Goal: Information Seeking & Learning: Learn about a topic

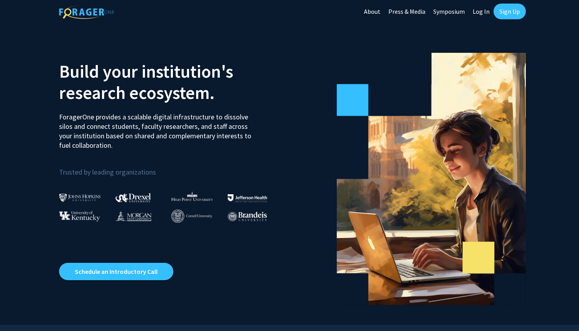
scroll to position [3, 0]
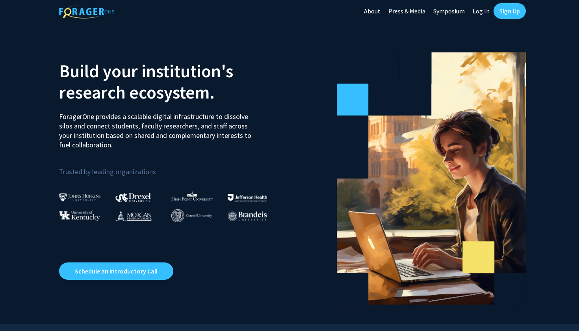
click at [478, 12] on link "Log In" at bounding box center [481, 11] width 25 height 28
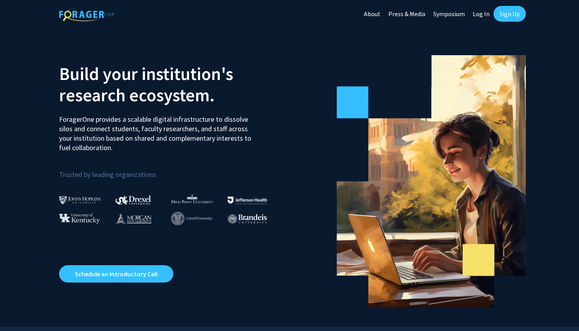
select select
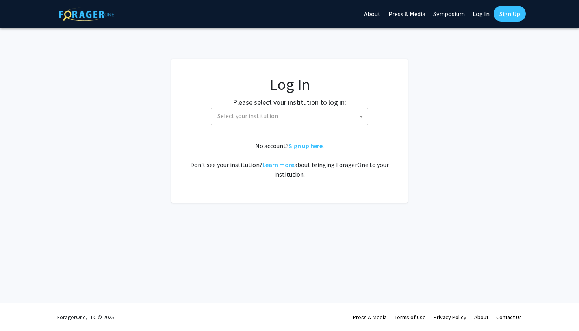
click at [362, 121] on span at bounding box center [361, 116] width 8 height 17
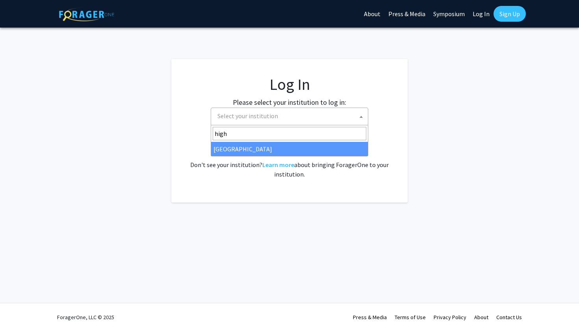
type input "high"
select select "2"
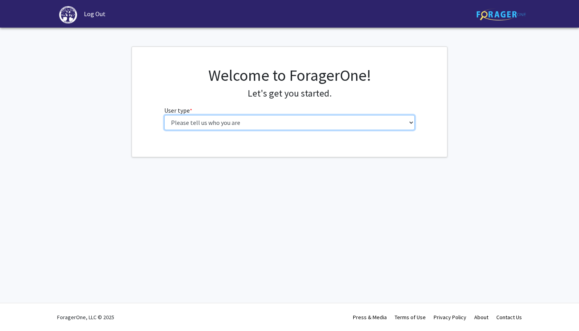
select select "1: undergrad"
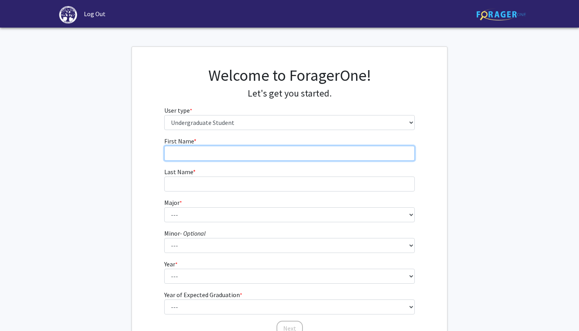
click at [243, 155] on input "First Name * required" at bounding box center [289, 153] width 251 height 15
type input "[PERSON_NAME]"
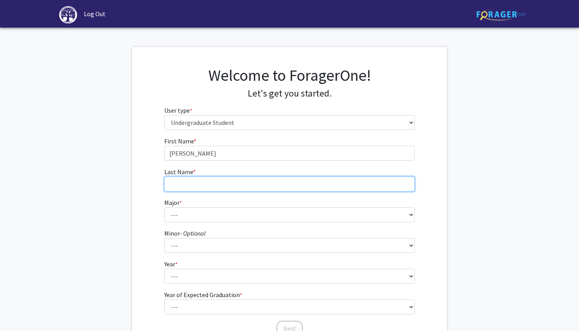
click at [220, 188] on input "Last Name * required" at bounding box center [289, 184] width 251 height 15
type input "[PERSON_NAME]"
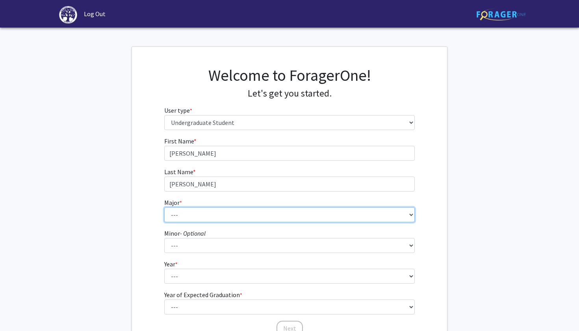
select select "4: 163"
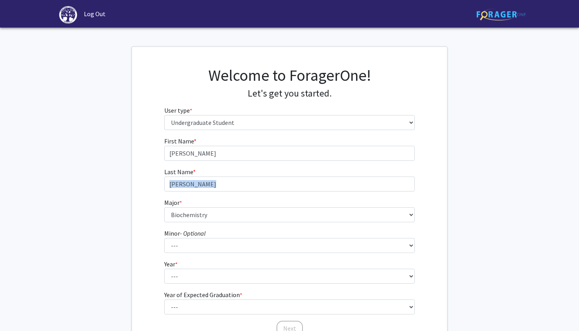
click at [429, 190] on div "First Name * required [PERSON_NAME] Last Name * required [PERSON_NAME] * requir…" at bounding box center [289, 236] width 315 height 200
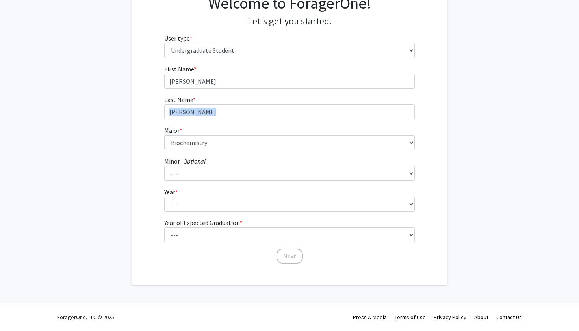
scroll to position [72, 0]
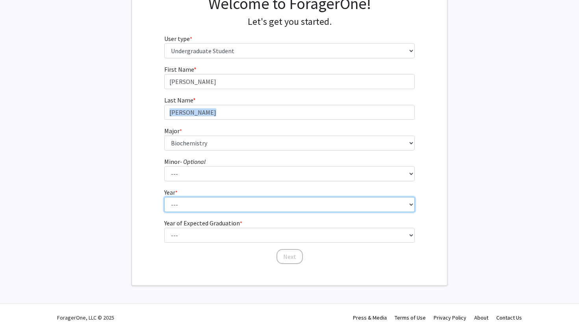
select select "1: first-year"
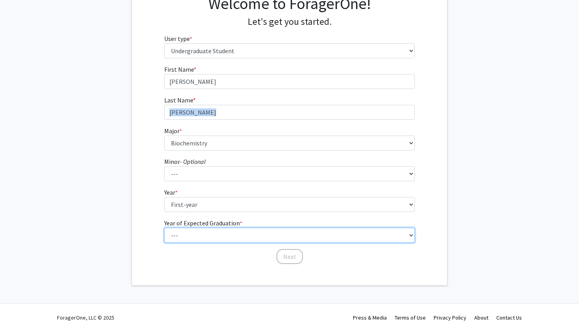
select select "7: 2031"
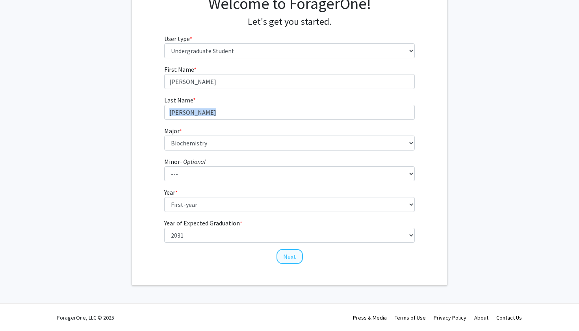
click at [288, 253] on button "Next" at bounding box center [290, 256] width 26 height 15
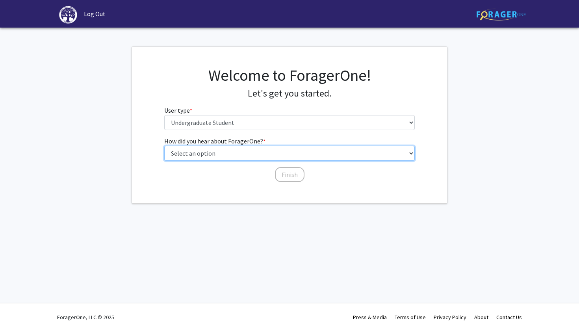
select select "2: faculty_recommendation"
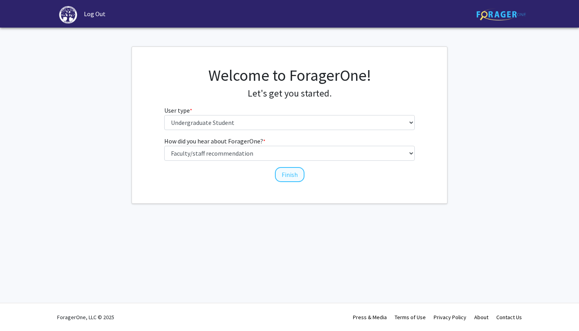
click at [293, 175] on button "Finish" at bounding box center [290, 174] width 30 height 15
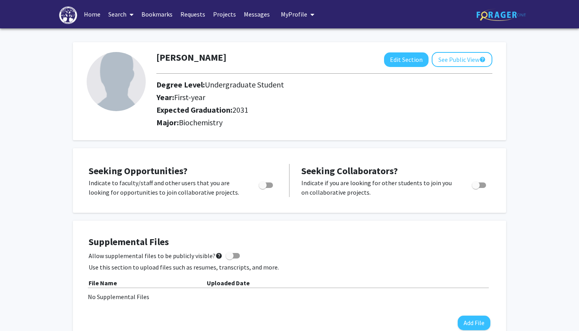
scroll to position [-2, 0]
click at [130, 19] on span at bounding box center [130, 15] width 7 height 28
click at [134, 36] on span "Faculty/Staff" at bounding box center [133, 36] width 58 height 16
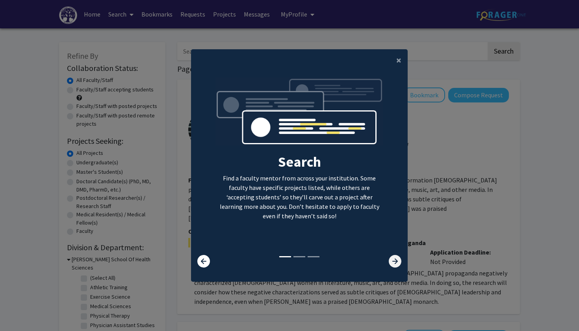
click at [395, 265] on icon at bounding box center [395, 261] width 13 height 13
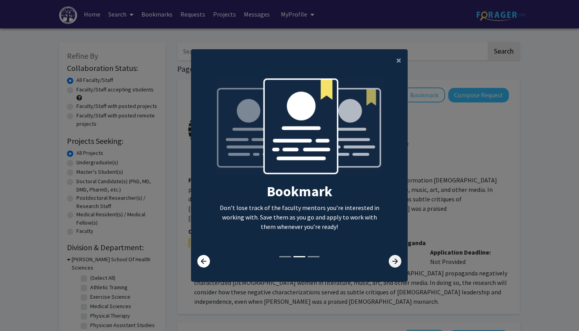
click at [395, 265] on icon at bounding box center [395, 261] width 13 height 13
click at [394, 264] on icon at bounding box center [395, 261] width 13 height 13
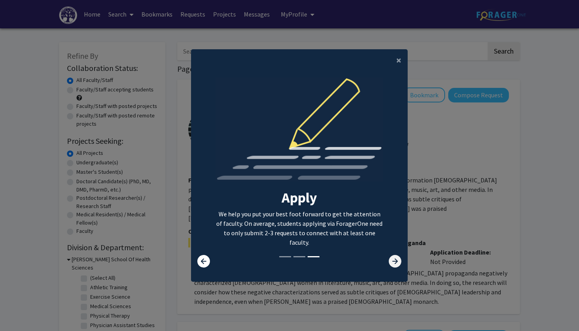
click at [394, 264] on icon at bounding box center [395, 261] width 13 height 13
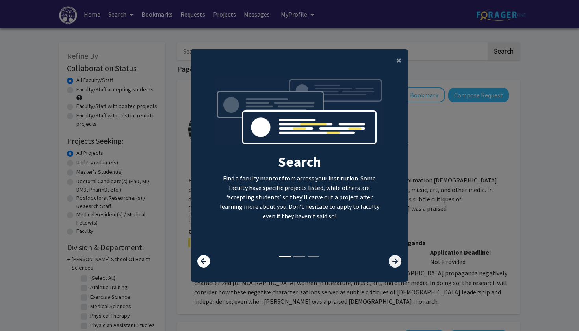
click at [394, 264] on icon at bounding box center [395, 261] width 13 height 13
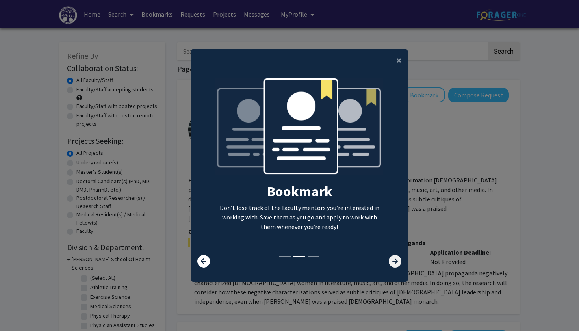
click at [397, 263] on icon at bounding box center [395, 261] width 13 height 13
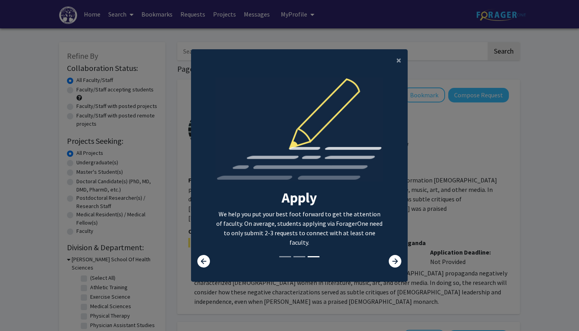
click at [375, 218] on p "We help you put your best foot forward to get the attention of faculty. On aver…" at bounding box center [300, 228] width 168 height 38
click at [341, 162] on img at bounding box center [300, 134] width 168 height 112
click at [399, 55] on span "×" at bounding box center [398, 60] width 5 height 12
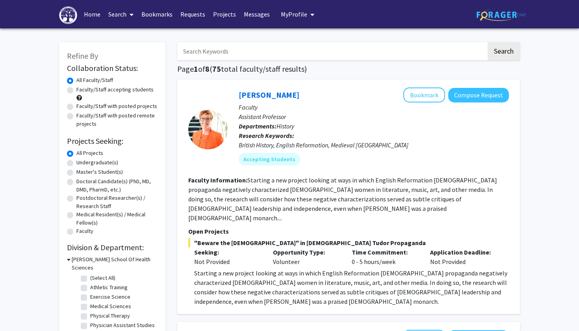
click at [130, 15] on span at bounding box center [130, 15] width 7 height 28
click at [131, 33] on span "Faculty/Staff" at bounding box center [133, 36] width 58 height 16
click at [76, 183] on label "Doctoral Candidate(s) (PhD, MD, DMD, PharmD, etc.)" at bounding box center [116, 185] width 81 height 17
click at [76, 182] on input "Doctoral Candidate(s) (PhD, MD, DMD, PharmD, etc.)" at bounding box center [78, 179] width 5 height 5
radio input "true"
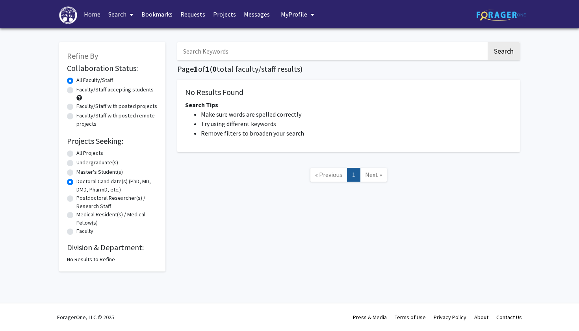
click at [76, 182] on label "Doctoral Candidate(s) (PhD, MD, DMD, PharmD, etc.)" at bounding box center [116, 185] width 81 height 17
click at [76, 182] on input "Doctoral Candidate(s) (PhD, MD, DMD, PharmD, etc.)" at bounding box center [78, 179] width 5 height 5
click at [76, 173] on label "Master's Student(s)" at bounding box center [99, 172] width 47 height 8
click at [76, 173] on input "Master's Student(s)" at bounding box center [78, 170] width 5 height 5
radio input "true"
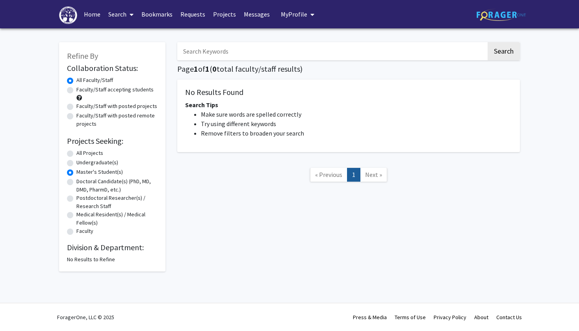
click at [76, 183] on label "Doctoral Candidate(s) (PhD, MD, DMD, PharmD, etc.)" at bounding box center [116, 185] width 81 height 17
click at [76, 182] on input "Doctoral Candidate(s) (PhD, MD, DMD, PharmD, etc.)" at bounding box center [78, 179] width 5 height 5
radio input "true"
click at [76, 183] on label "Doctoral Candidate(s) (PhD, MD, DMD, PharmD, etc.)" at bounding box center [116, 185] width 81 height 17
click at [76, 182] on input "Doctoral Candidate(s) (PhD, MD, DMD, PharmD, etc.)" at bounding box center [78, 179] width 5 height 5
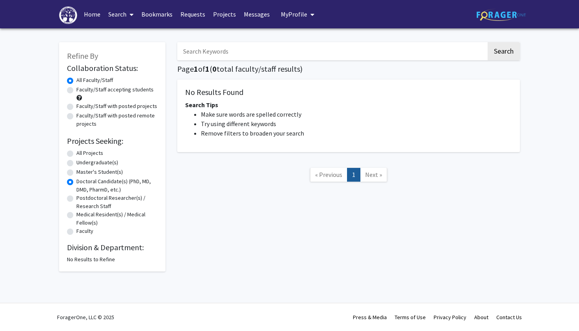
click at [76, 155] on label "All Projects" at bounding box center [89, 153] width 27 height 8
click at [76, 154] on input "All Projects" at bounding box center [78, 151] width 5 height 5
radio input "true"
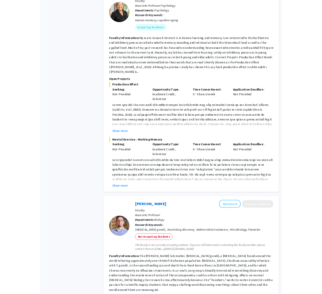
scroll to position [591, 0]
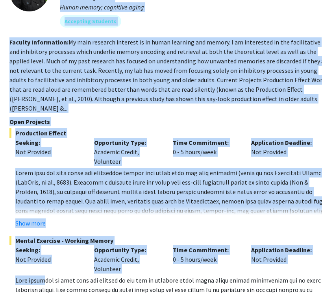
scroll to position [629, 126]
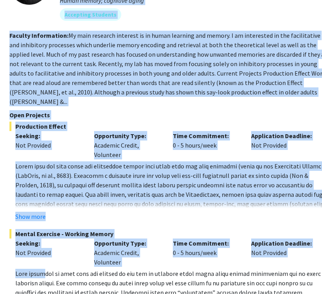
drag, startPoint x: 169, startPoint y: 293, endPoint x: 300, endPoint y: 297, distance: 131.3
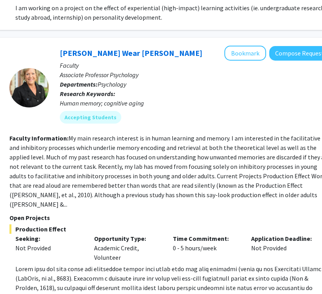
scroll to position [530, 126]
